Goal: Information Seeking & Learning: Learn about a topic

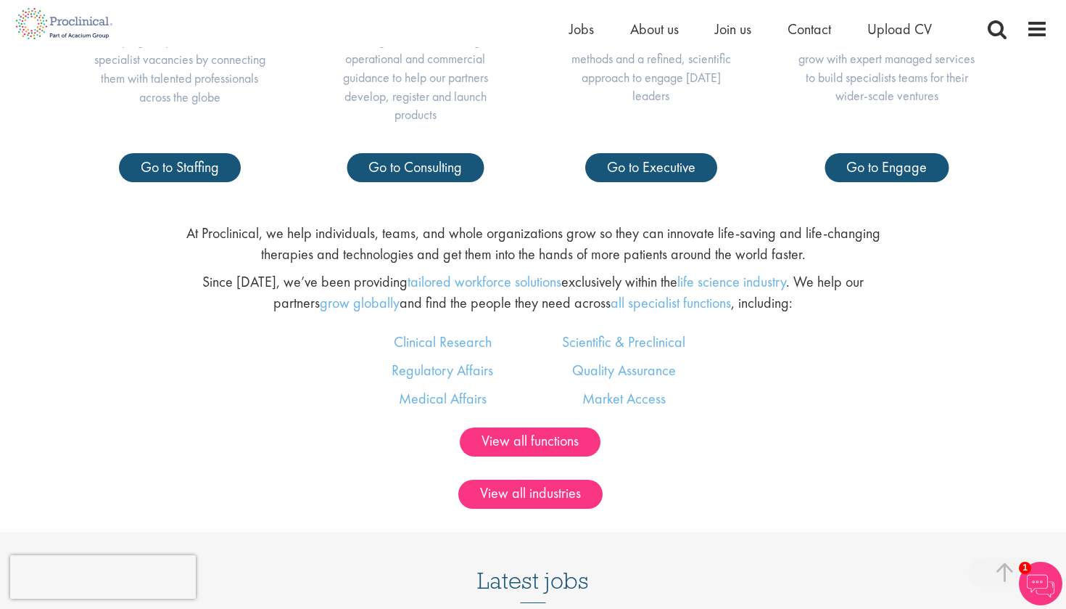
scroll to position [802, 0]
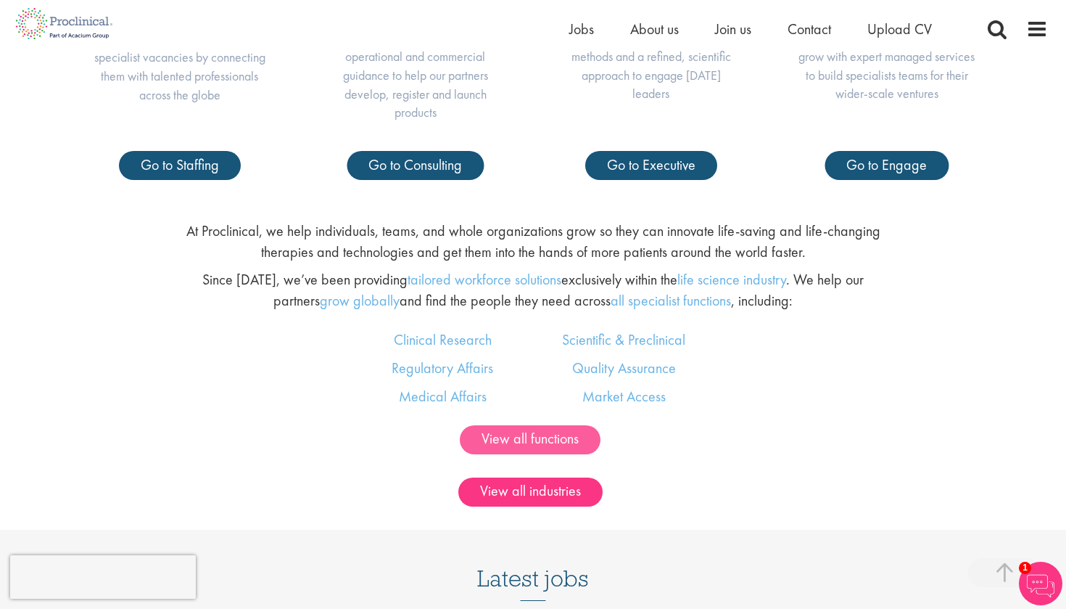
click at [508, 427] on link "View all functions" at bounding box center [530, 439] width 141 height 29
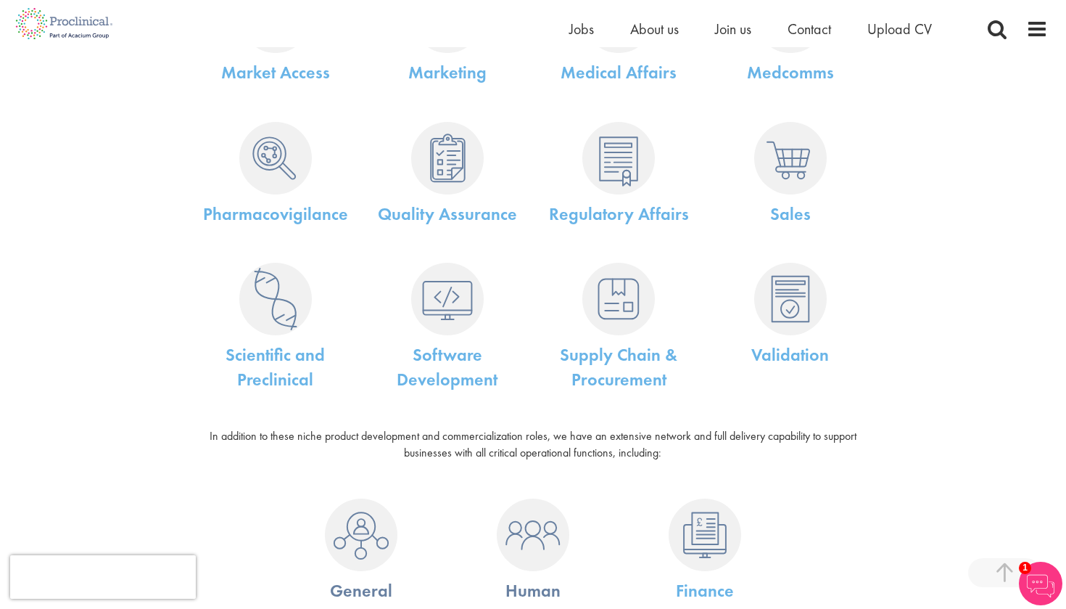
scroll to position [677, 0]
click at [455, 218] on link "Quality Assurance" at bounding box center [447, 212] width 139 height 22
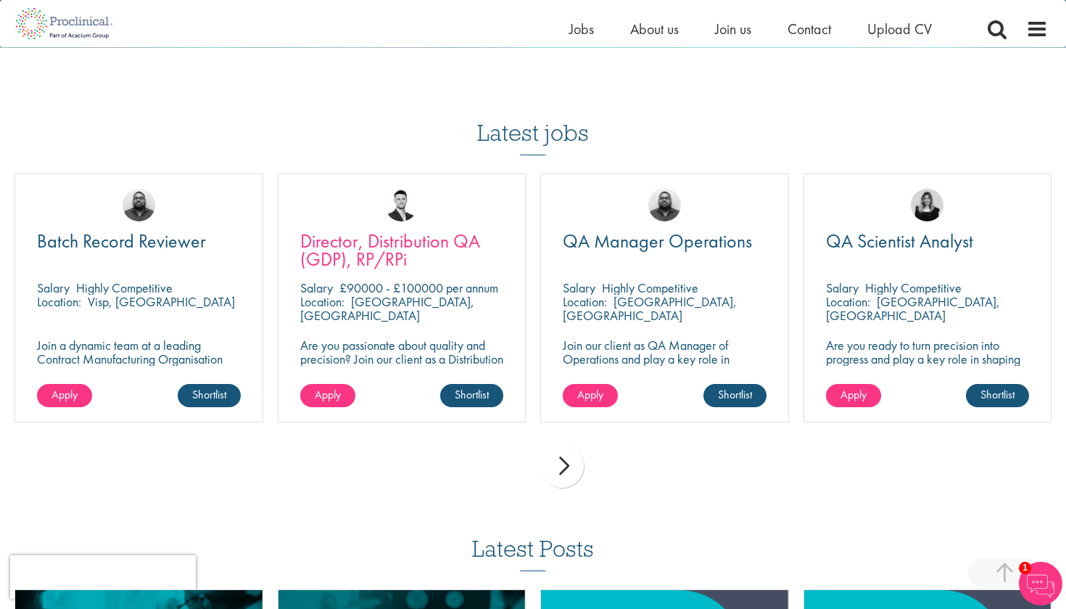
scroll to position [1529, 0]
click at [572, 444] on div "next" at bounding box center [562, 466] width 44 height 44
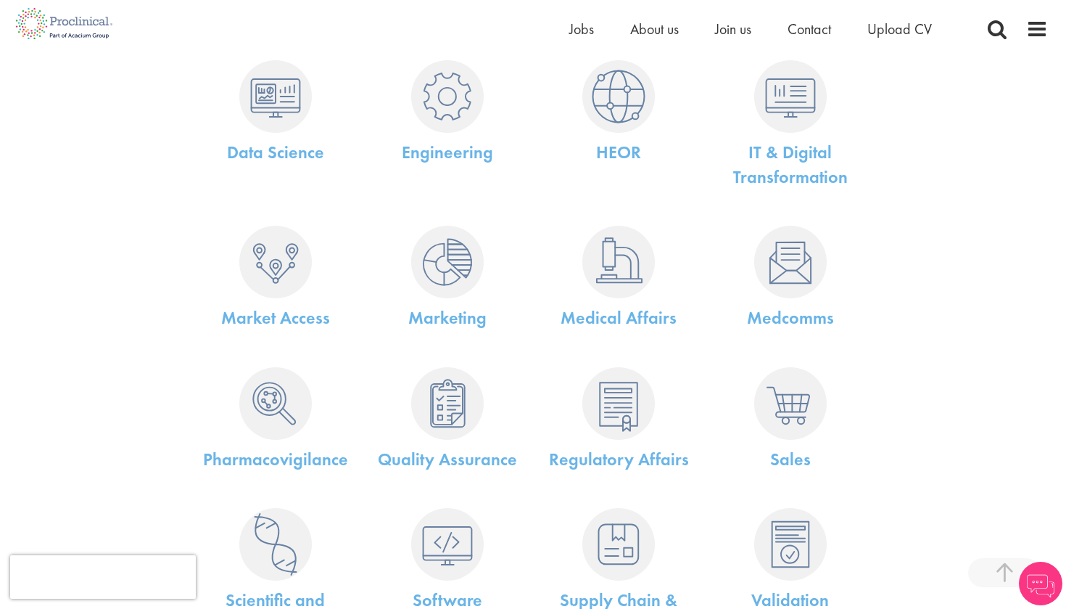
click at [608, 271] on img at bounding box center [619, 262] width 73 height 73
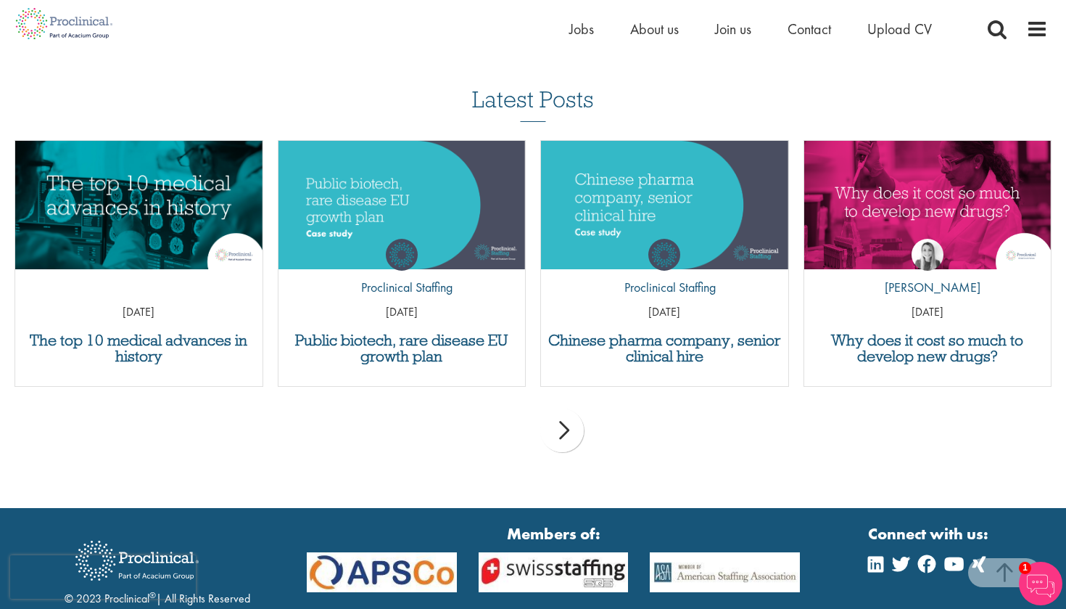
scroll to position [1900, 0]
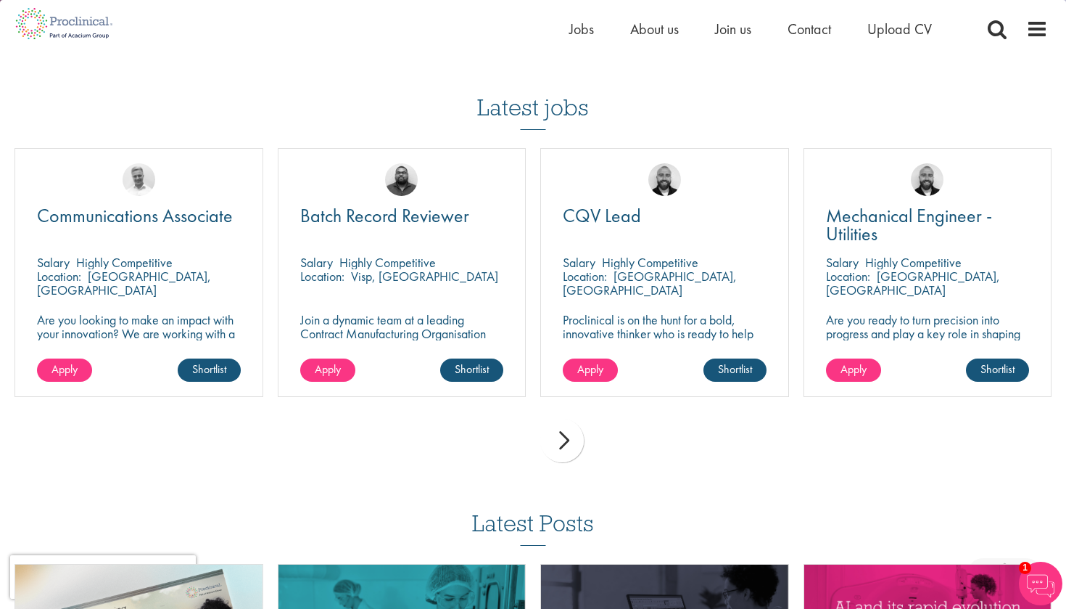
scroll to position [1920, 0]
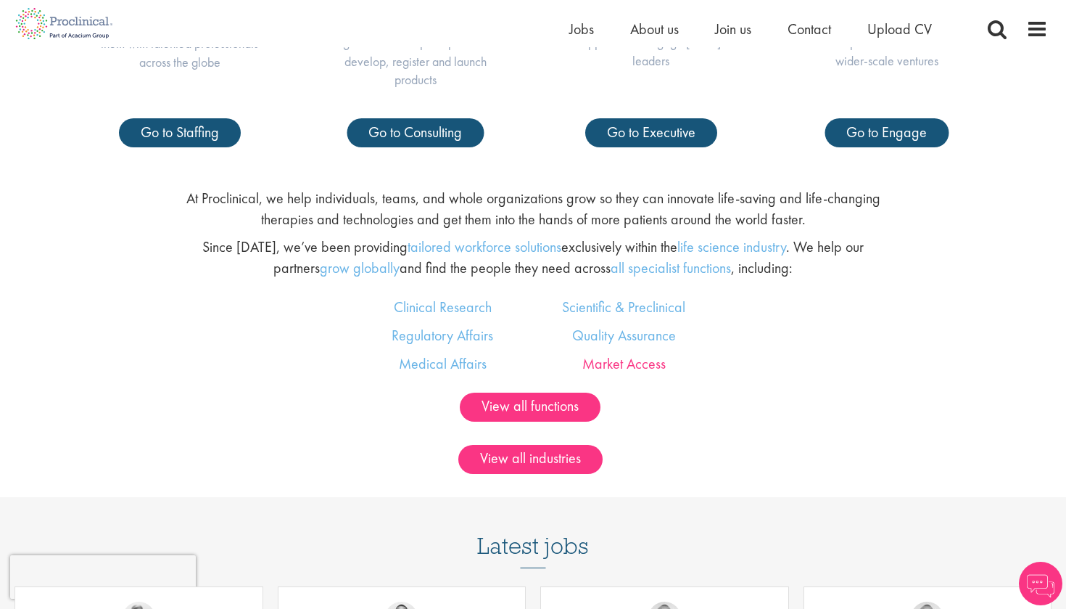
click at [612, 362] on link "Market Access" at bounding box center [624, 363] width 83 height 19
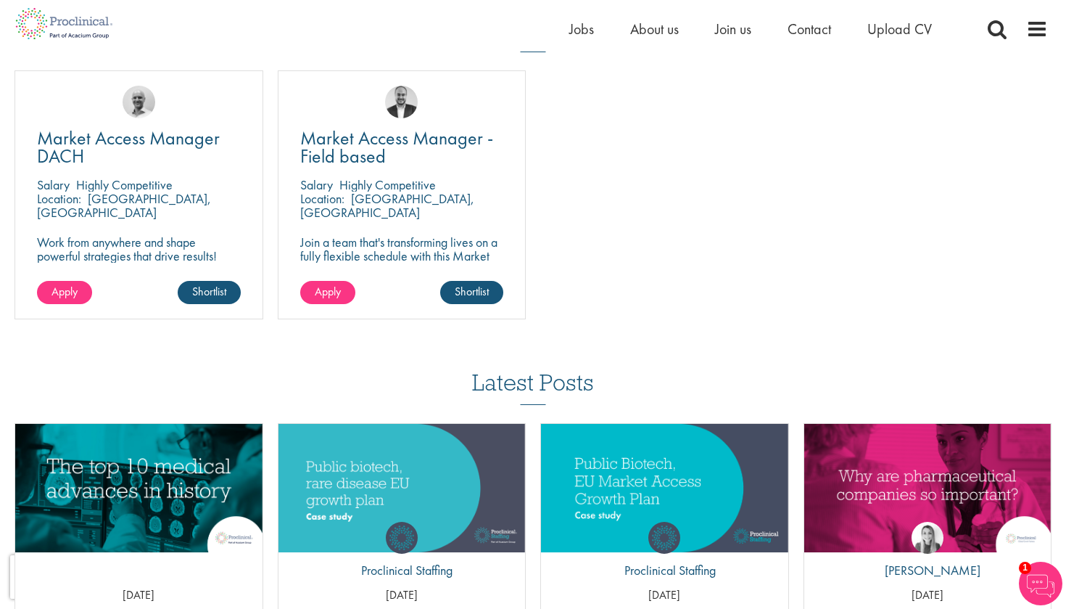
scroll to position [1537, 0]
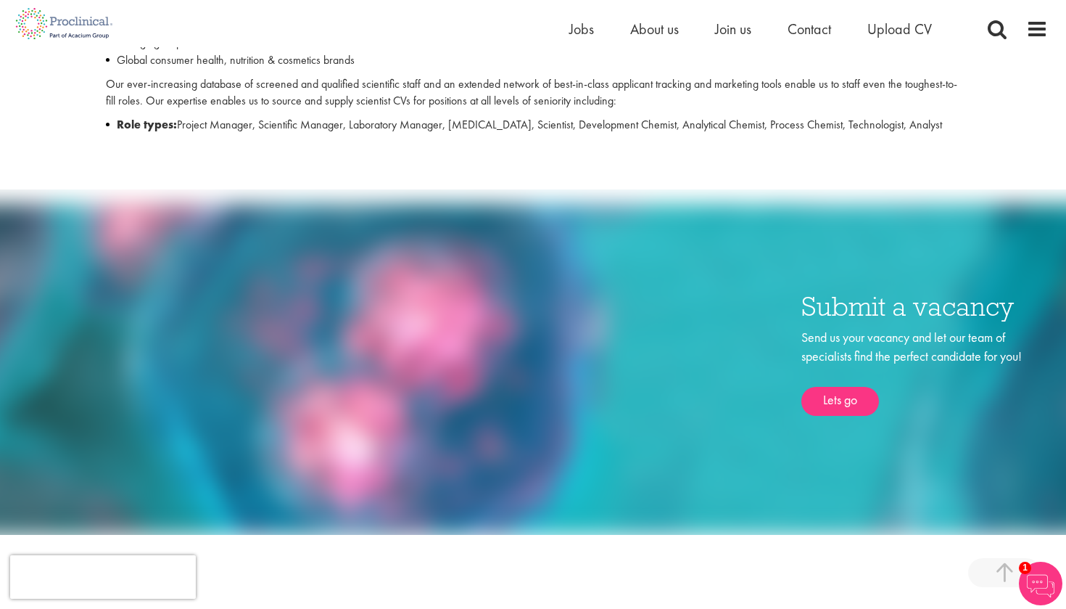
scroll to position [1085, 0]
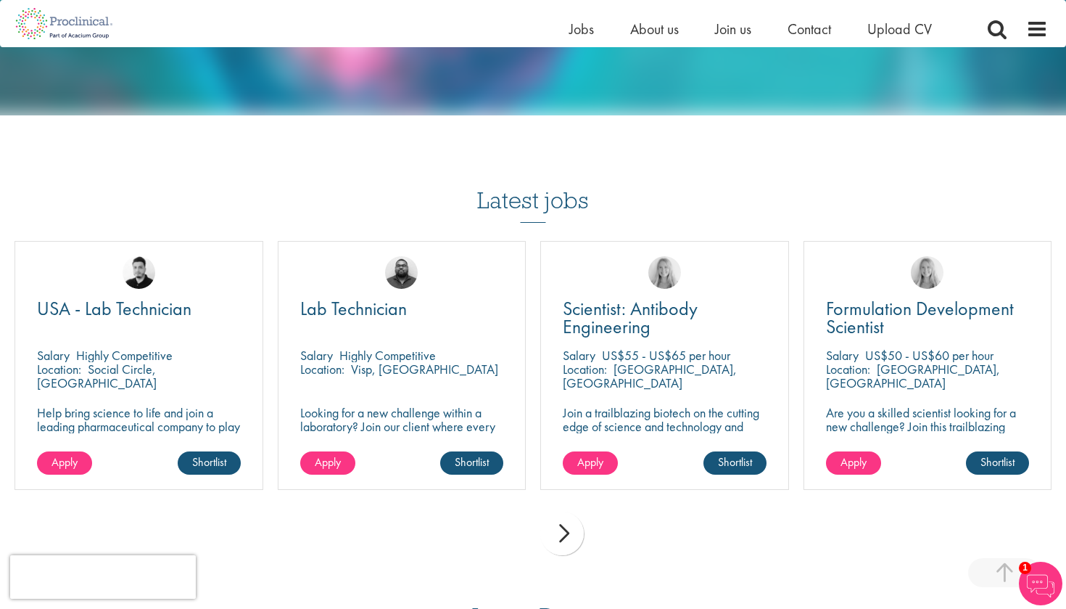
click at [571, 511] on div "next" at bounding box center [562, 533] width 44 height 44
